Goal: Find specific page/section

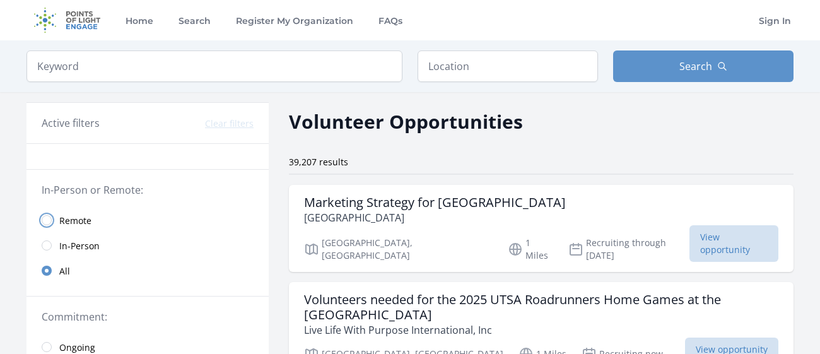
click at [47, 219] on input "radio" at bounding box center [47, 220] width 10 height 10
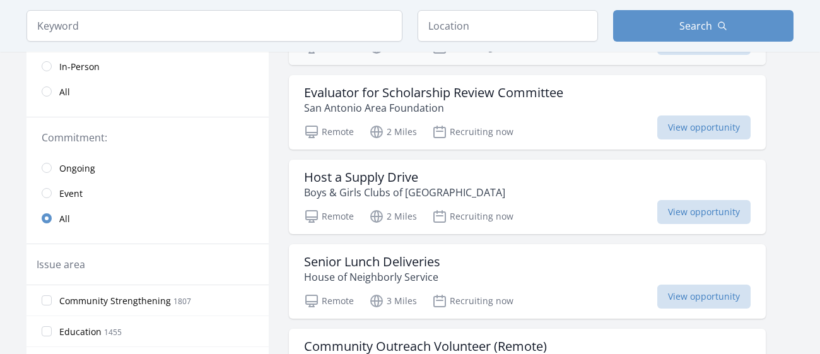
scroll to position [211, 0]
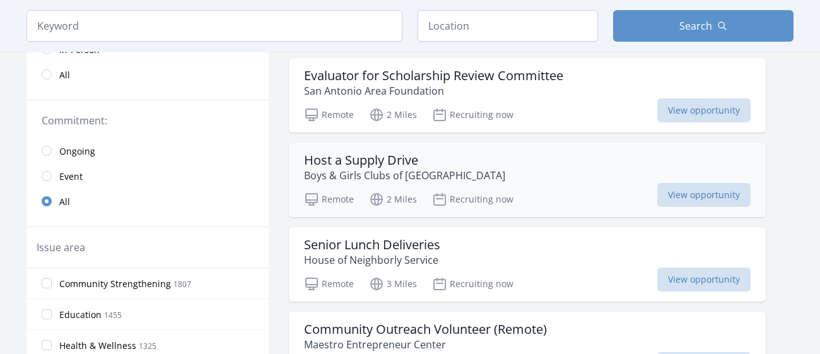
click at [392, 160] on h3 "Host a Supply Drive" at bounding box center [404, 160] width 201 height 15
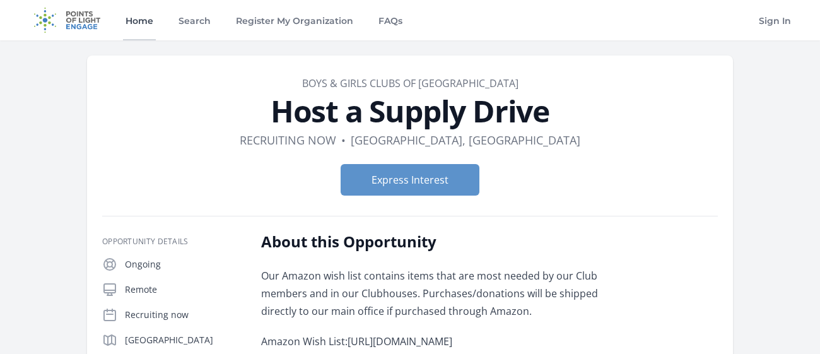
click at [146, 21] on link "Home" at bounding box center [139, 20] width 33 height 40
